Goal: Information Seeking & Learning: Learn about a topic

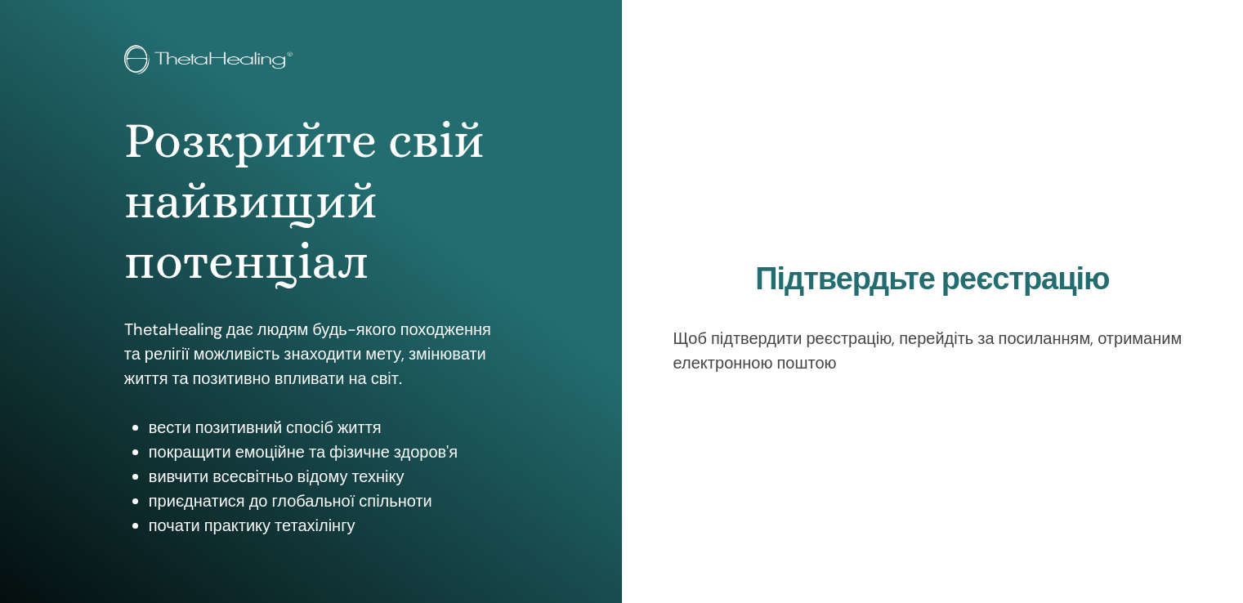
scroll to position [163, 0]
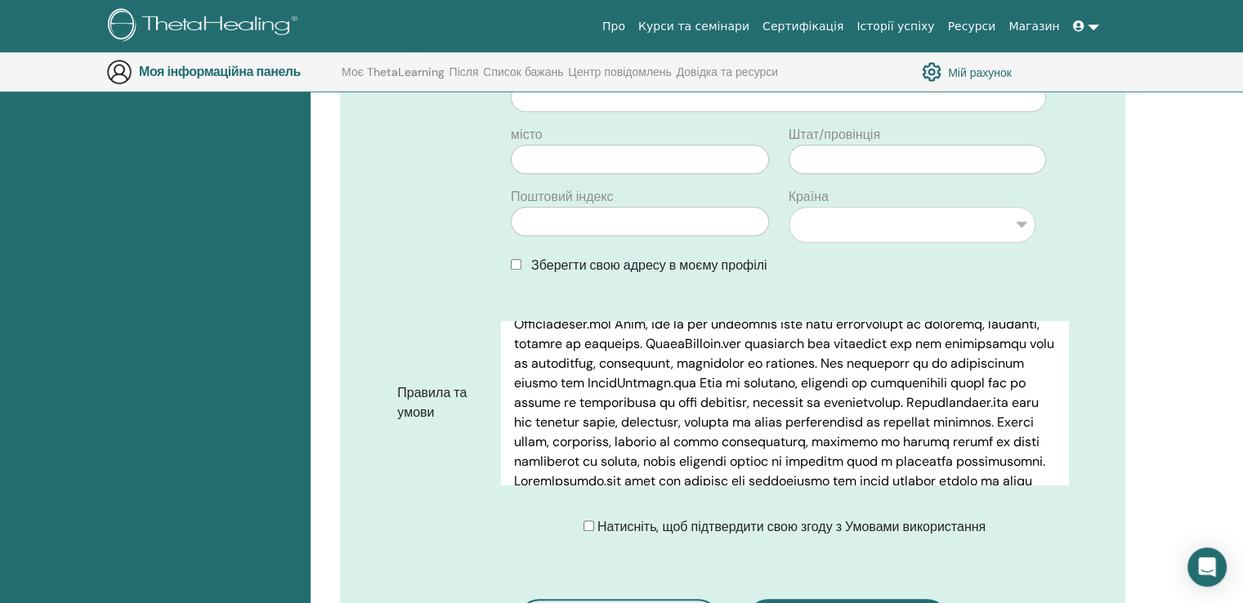
scroll to position [774, 0]
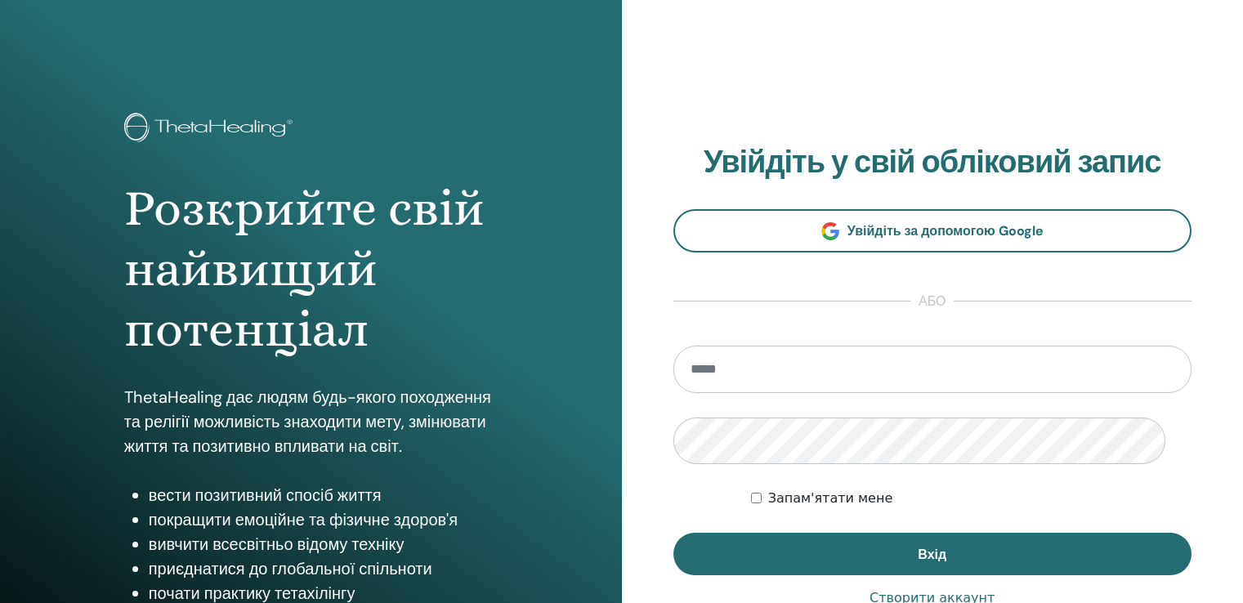
scroll to position [245, 0]
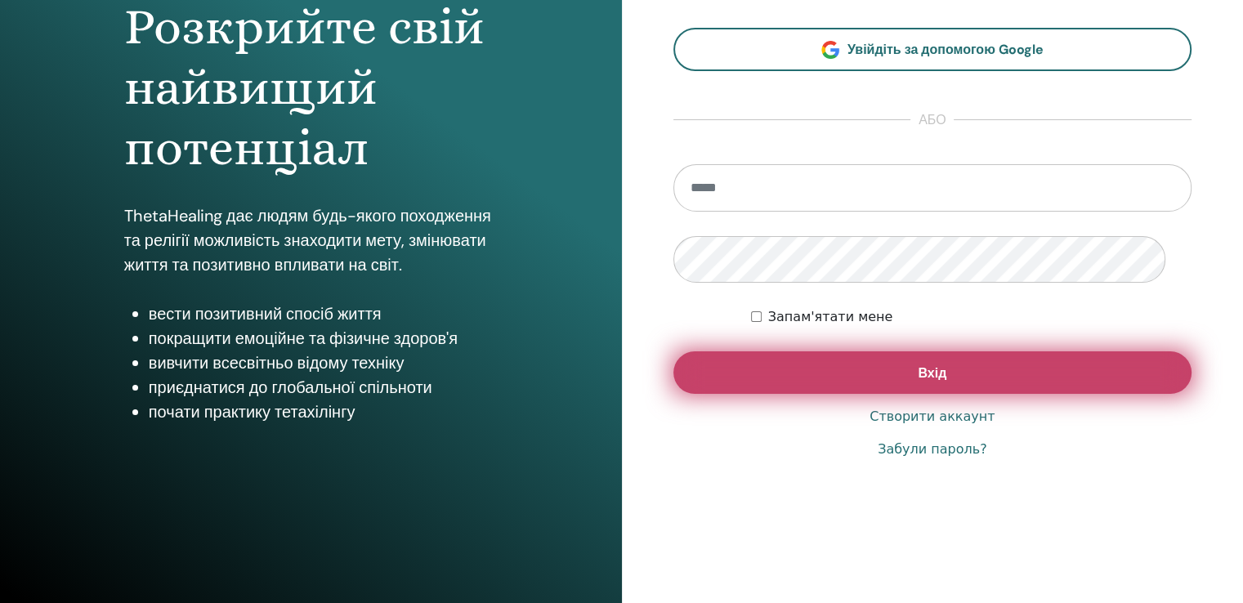
type input "**********"
click at [973, 394] on button "Вхід" at bounding box center [933, 373] width 519 height 43
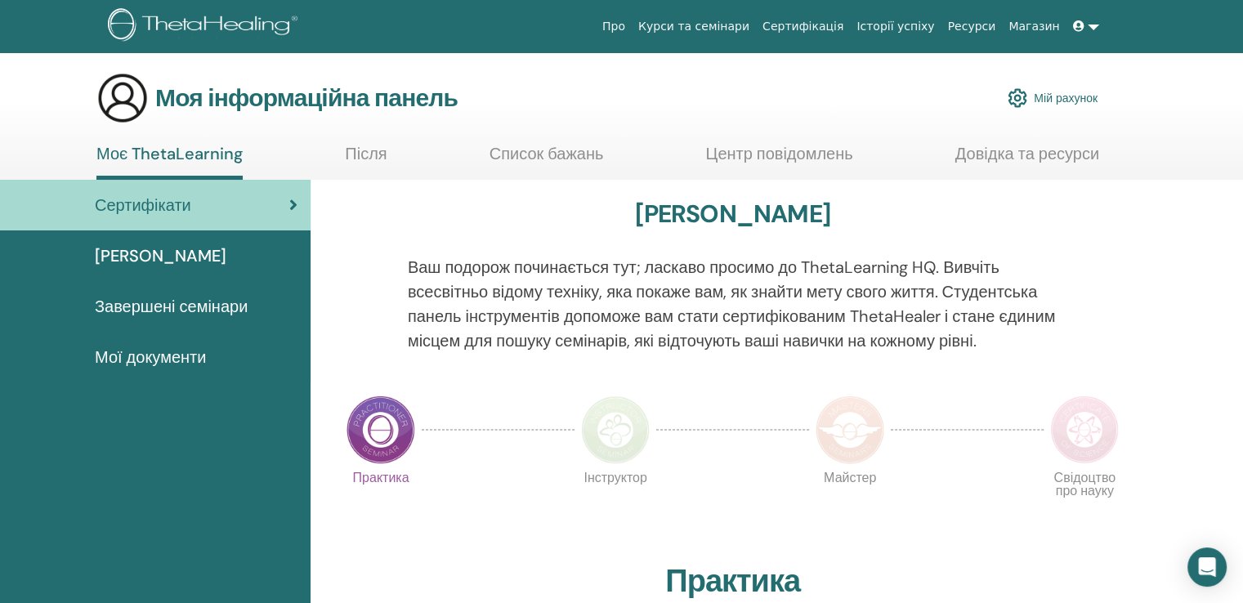
click at [1083, 27] on link at bounding box center [1086, 26] width 39 height 30
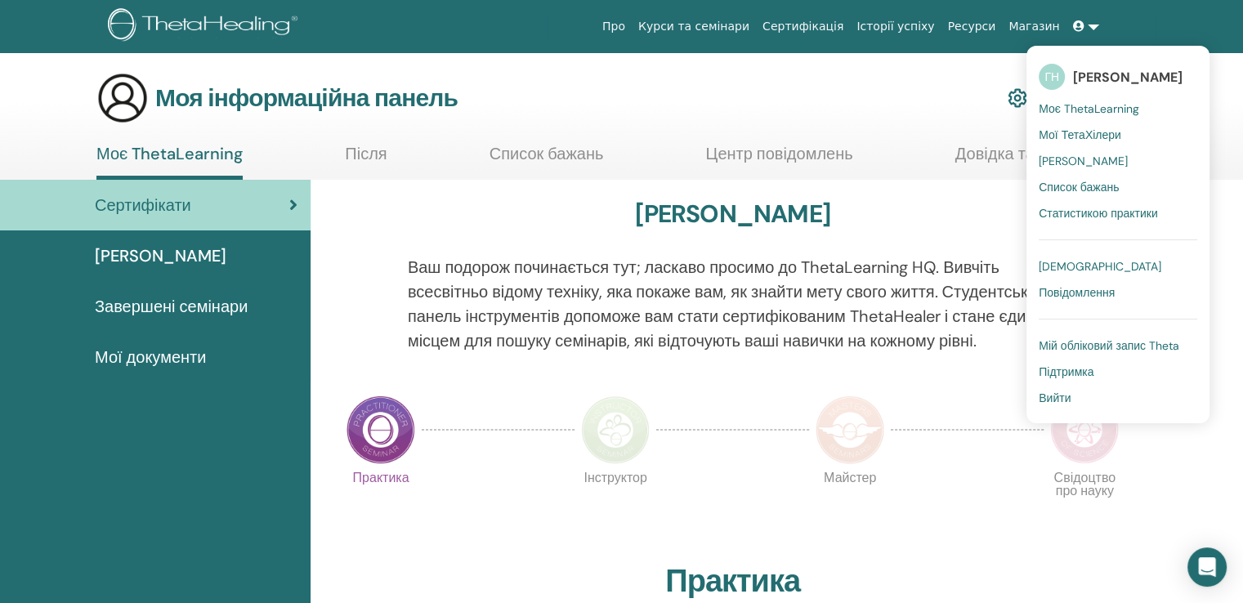
click at [1050, 133] on font "Мої ТетаХілери" at bounding box center [1080, 135] width 83 height 15
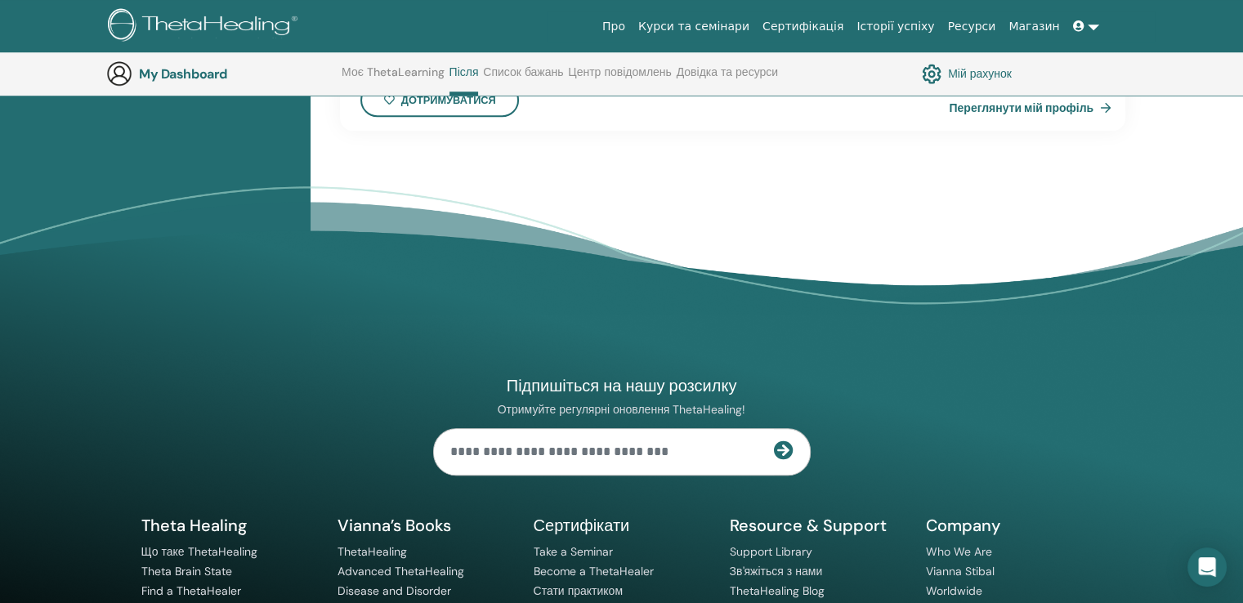
scroll to position [1350, 0]
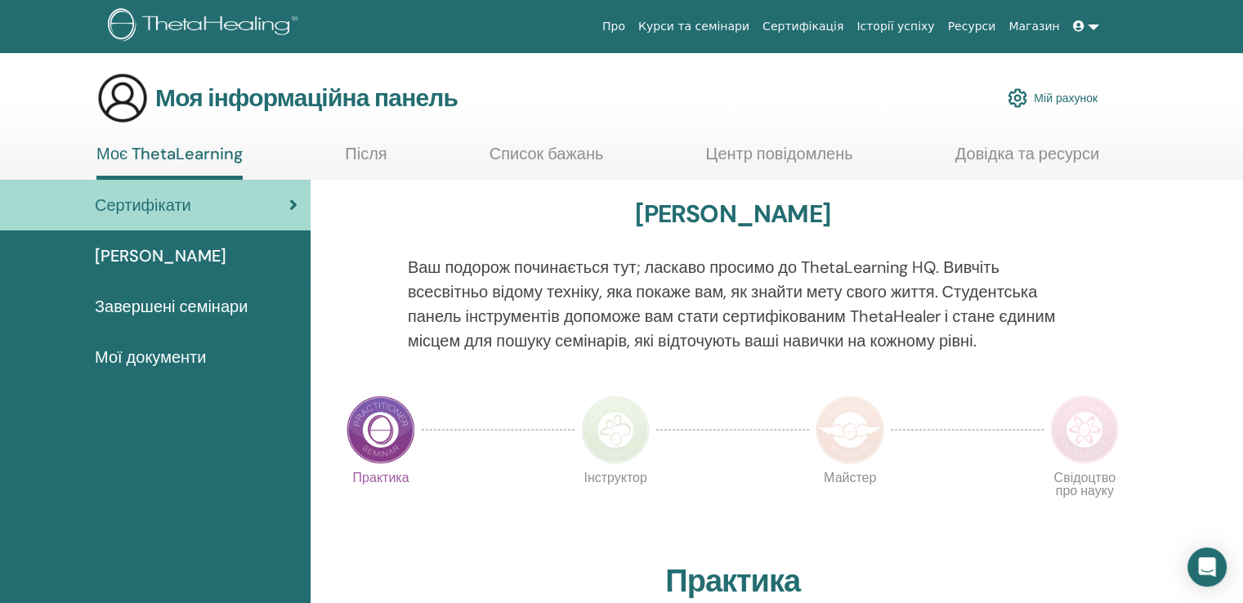
click at [638, 29] on font "Курси та семінари" at bounding box center [693, 26] width 111 height 13
